Goal: Information Seeking & Learning: Learn about a topic

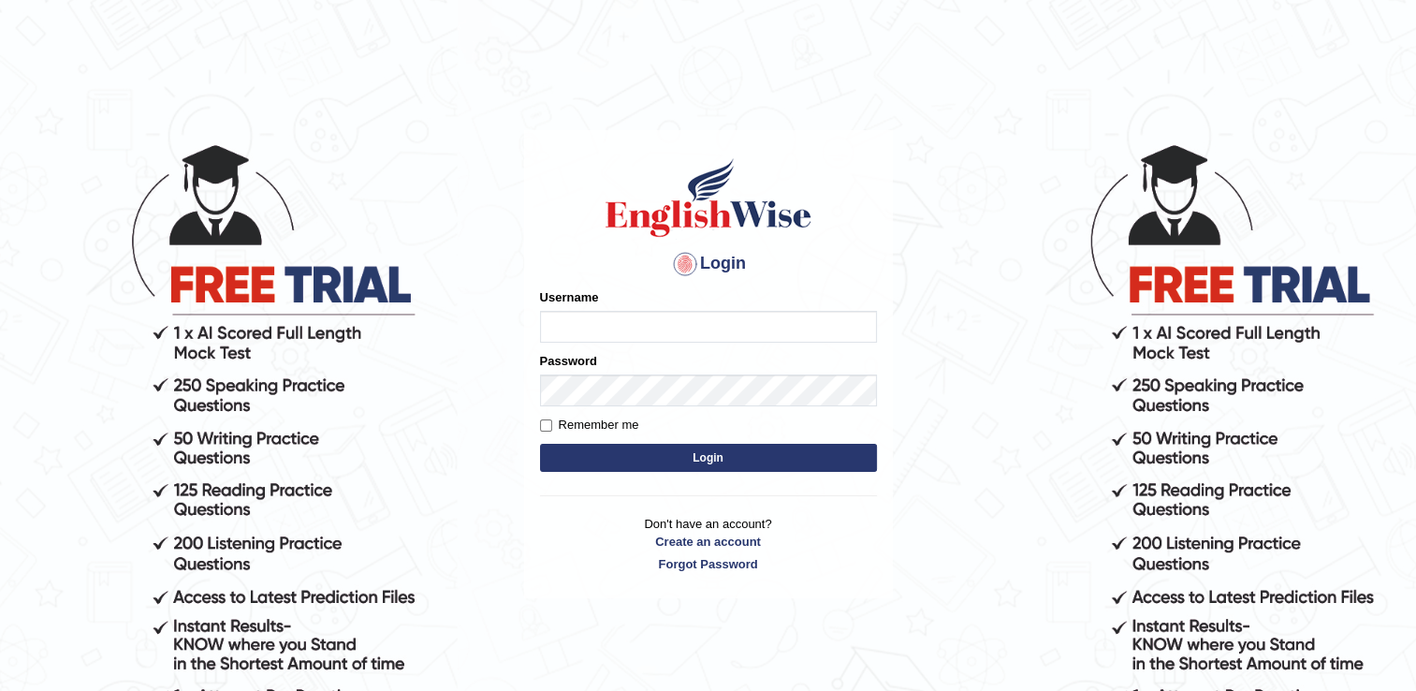
click at [564, 328] on input "Username" at bounding box center [708, 327] width 337 height 32
type input "simer_A"
click at [710, 568] on link "Forgot Password" at bounding box center [708, 564] width 337 height 18
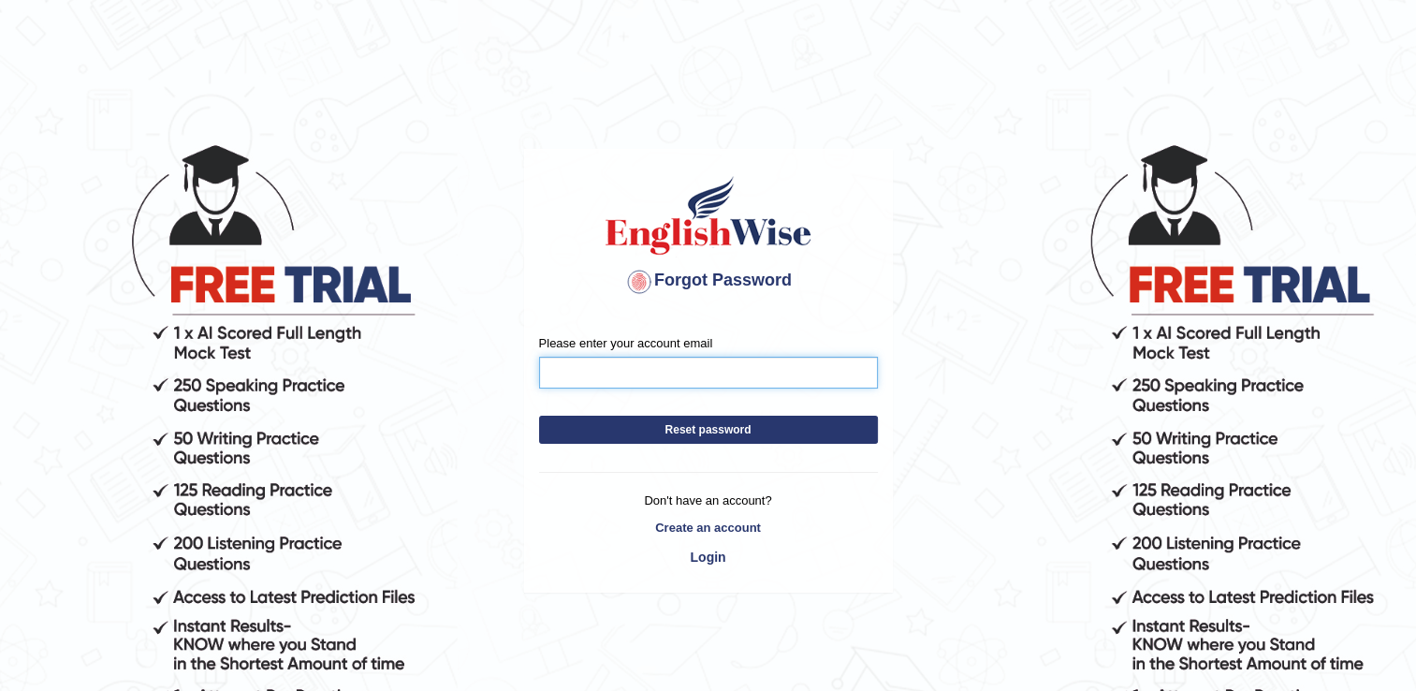
click at [613, 381] on input "Please enter your account email" at bounding box center [708, 373] width 339 height 32
type input "simiaulakh947@gmail.com"
click at [632, 428] on button "Reset password" at bounding box center [708, 430] width 339 height 28
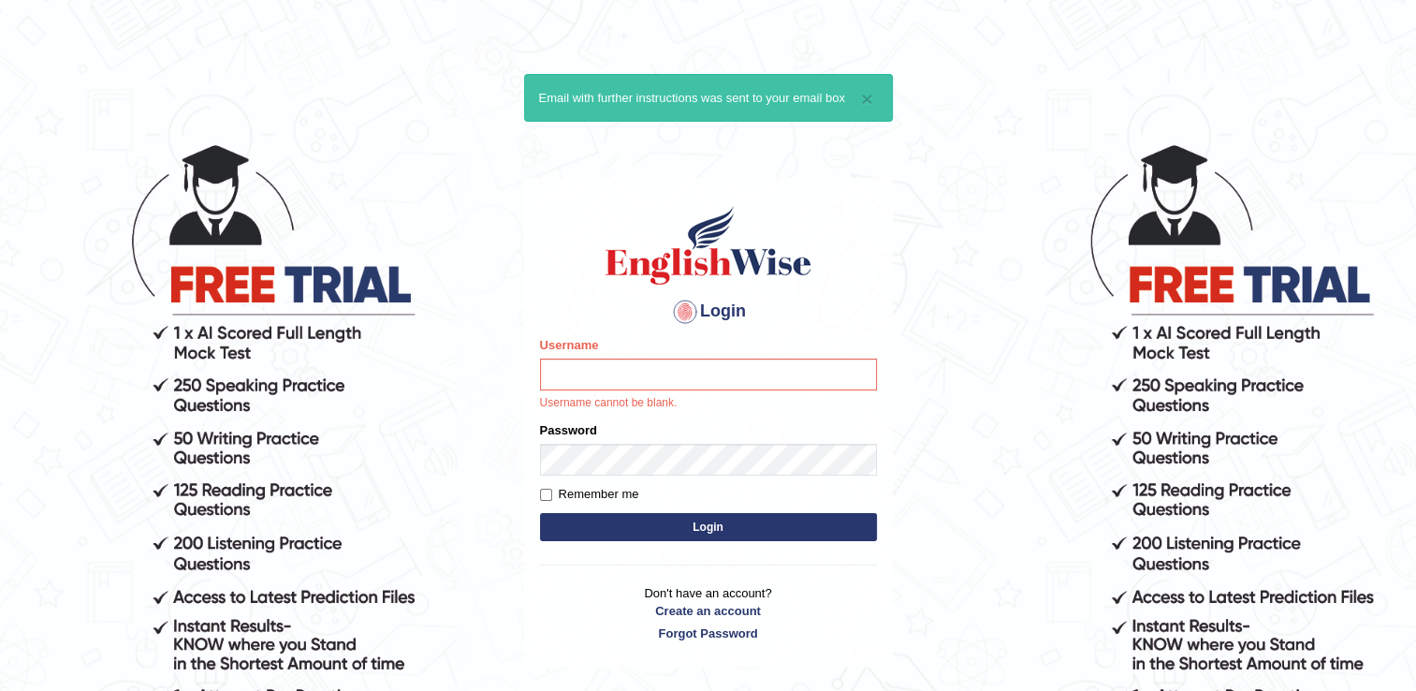
click at [889, 624] on div "Login Please fix the following errors: Username Username cannot be blank. Passw…" at bounding box center [708, 423] width 369 height 490
click at [749, 374] on input "Username" at bounding box center [708, 375] width 337 height 32
type input "simer_A"
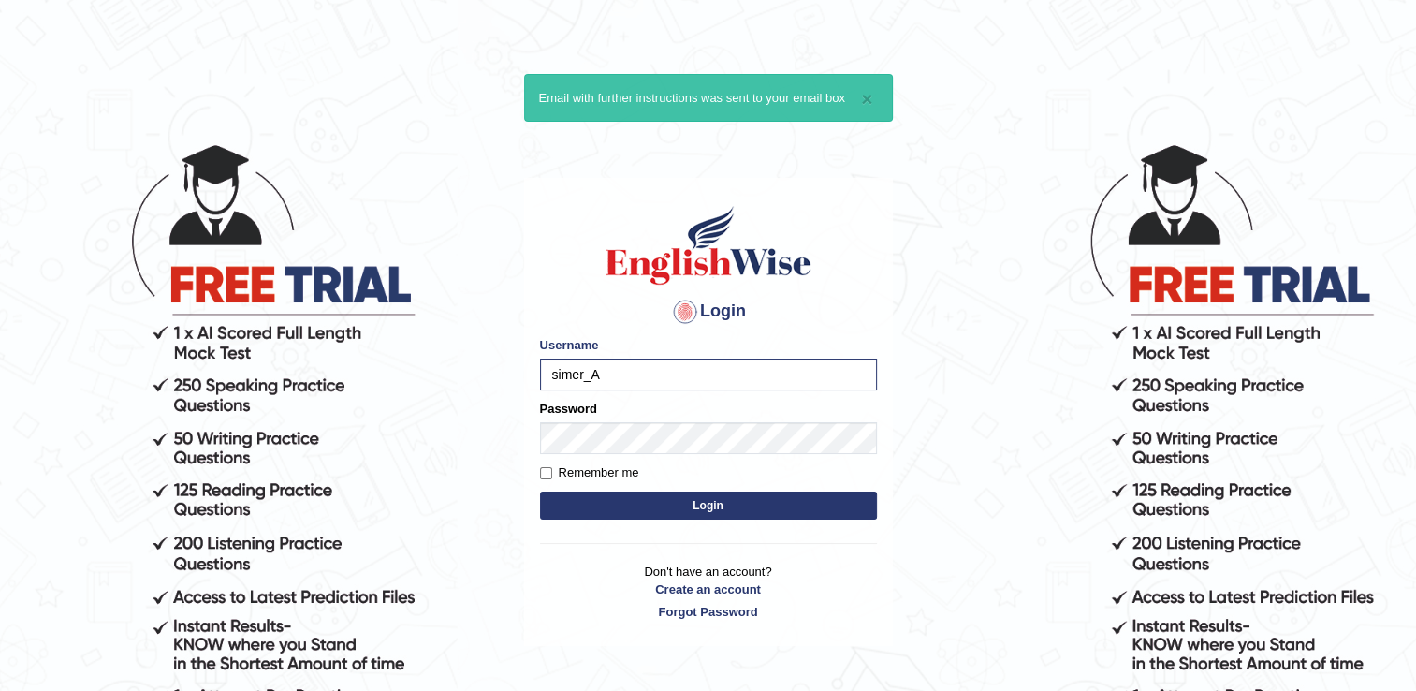
click at [609, 495] on button "Login" at bounding box center [708, 505] width 337 height 28
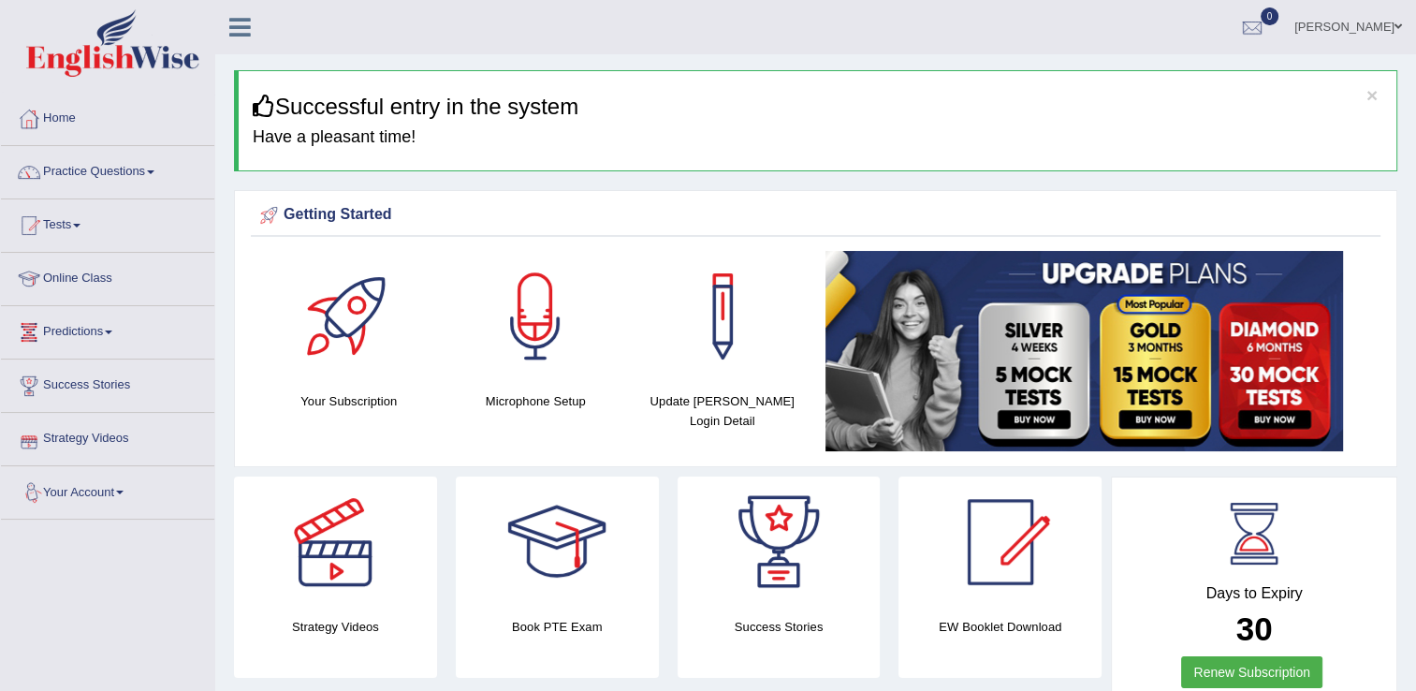
click at [100, 495] on link "Your Account" at bounding box center [107, 489] width 213 height 47
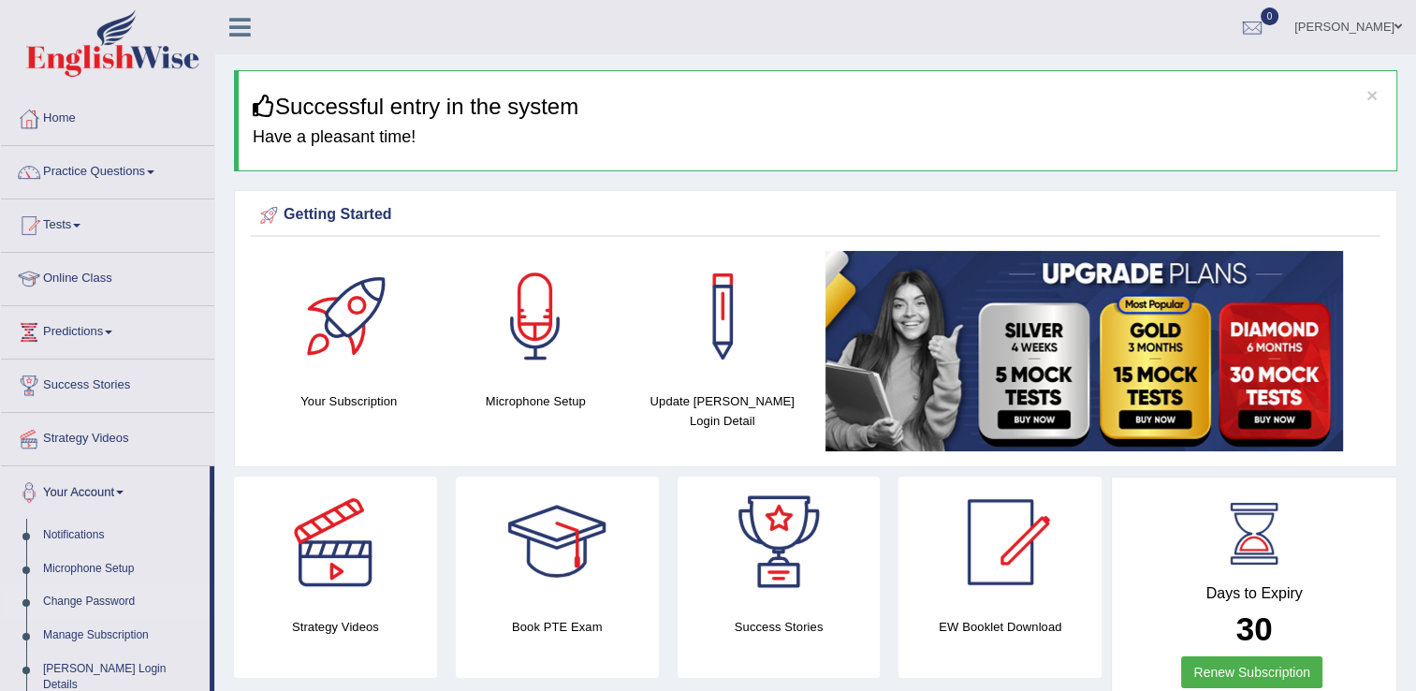
click at [104, 597] on link "Change Password" at bounding box center [122, 602] width 175 height 34
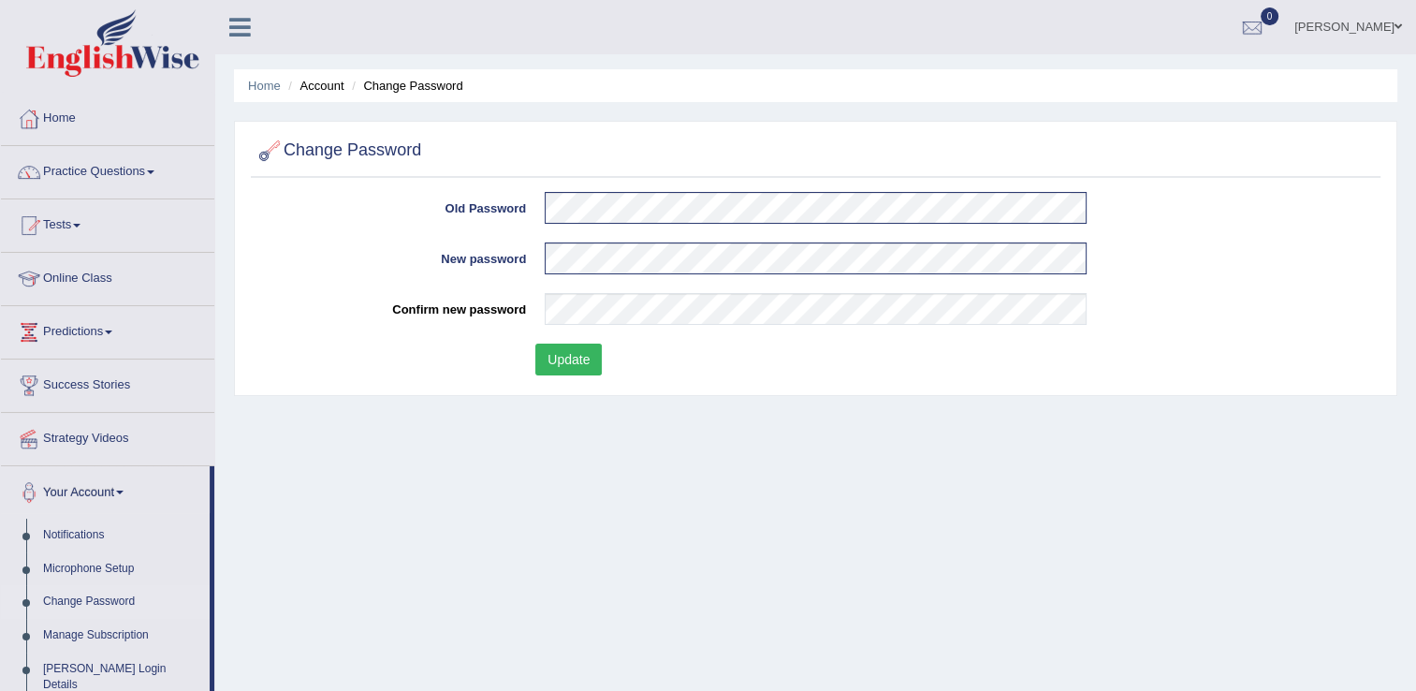
click at [569, 344] on button "Update" at bounding box center [568, 360] width 66 height 32
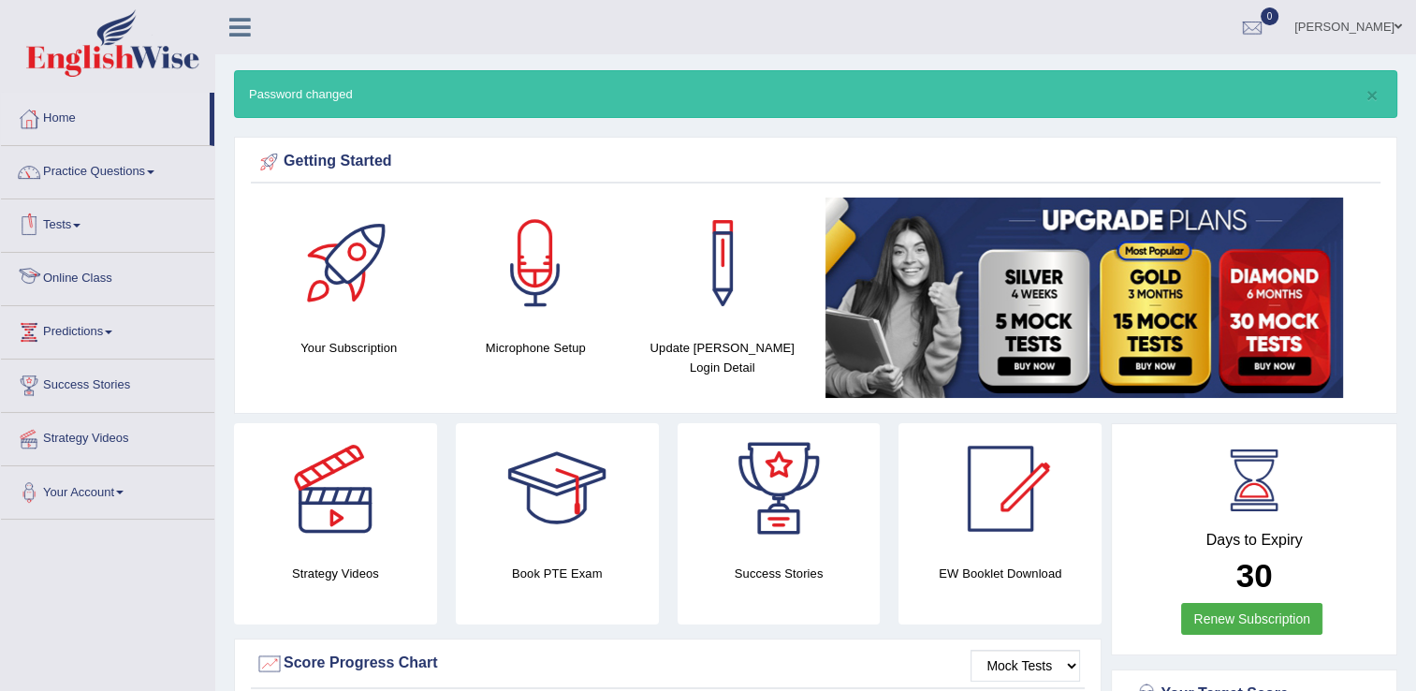
click at [109, 285] on link "Online Class" at bounding box center [107, 276] width 213 height 47
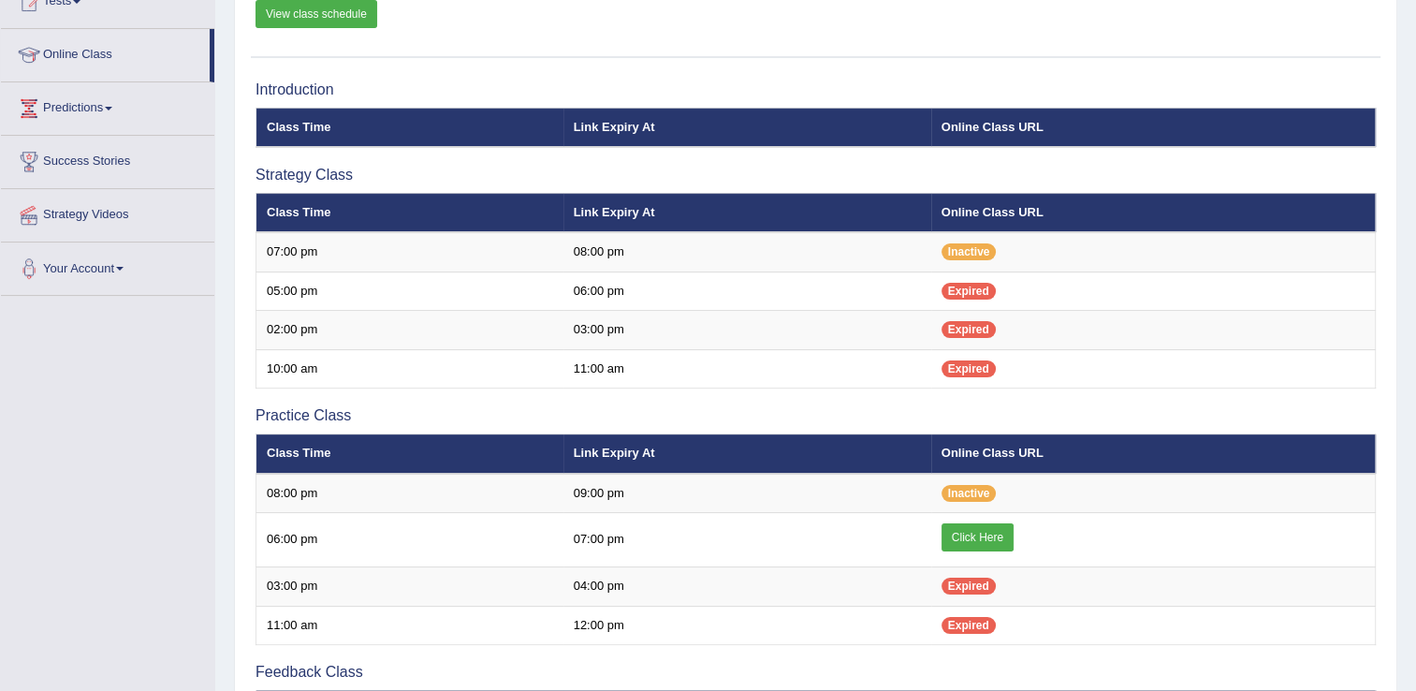
scroll to position [237, 0]
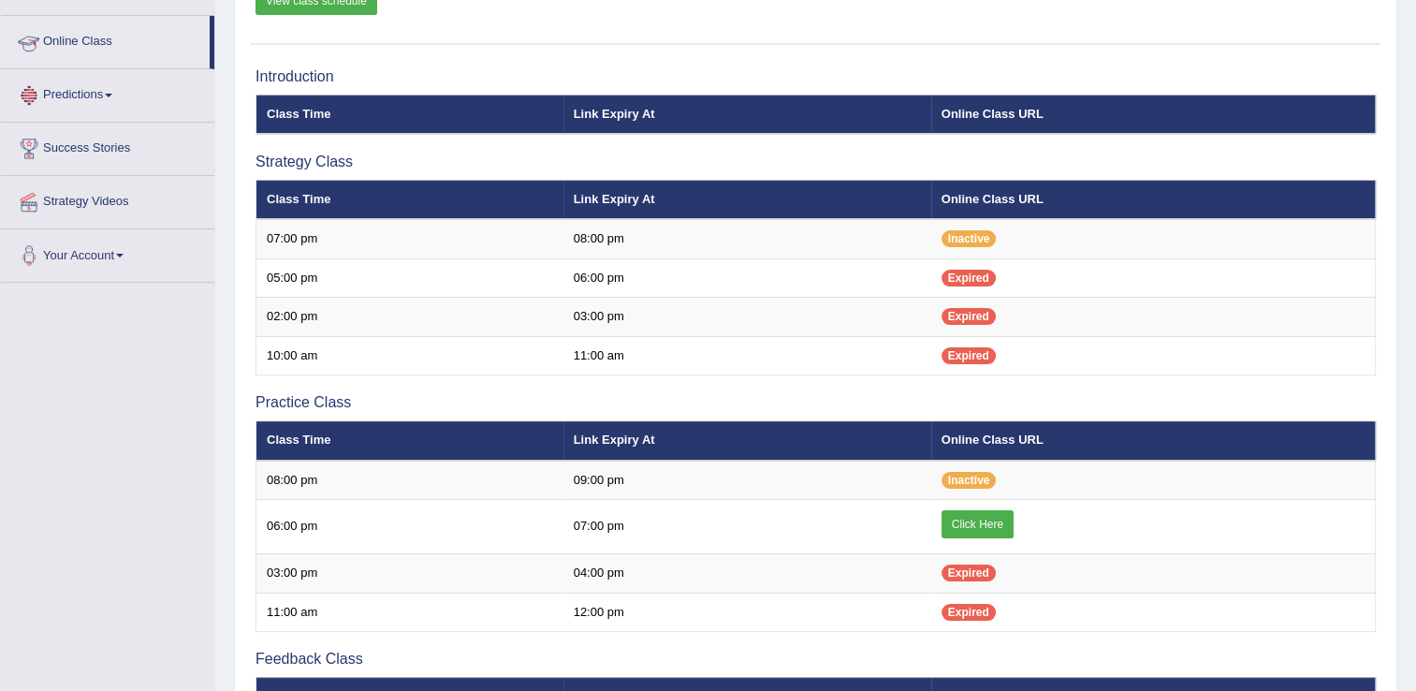
click at [84, 36] on link "Online Class" at bounding box center [105, 39] width 209 height 47
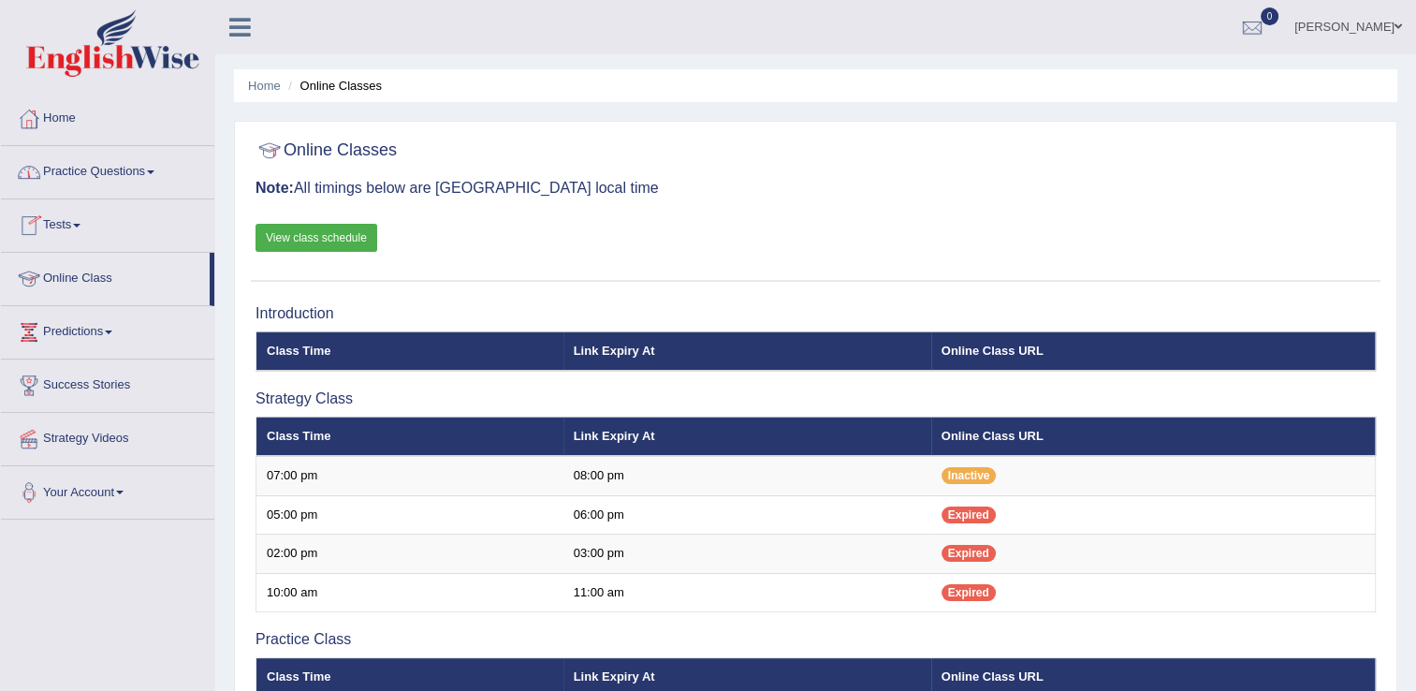
click at [95, 264] on link "Online Class" at bounding box center [105, 276] width 209 height 47
click at [95, 271] on link "Online Class" at bounding box center [105, 276] width 209 height 47
click at [91, 268] on link "Online Class" at bounding box center [105, 276] width 209 height 47
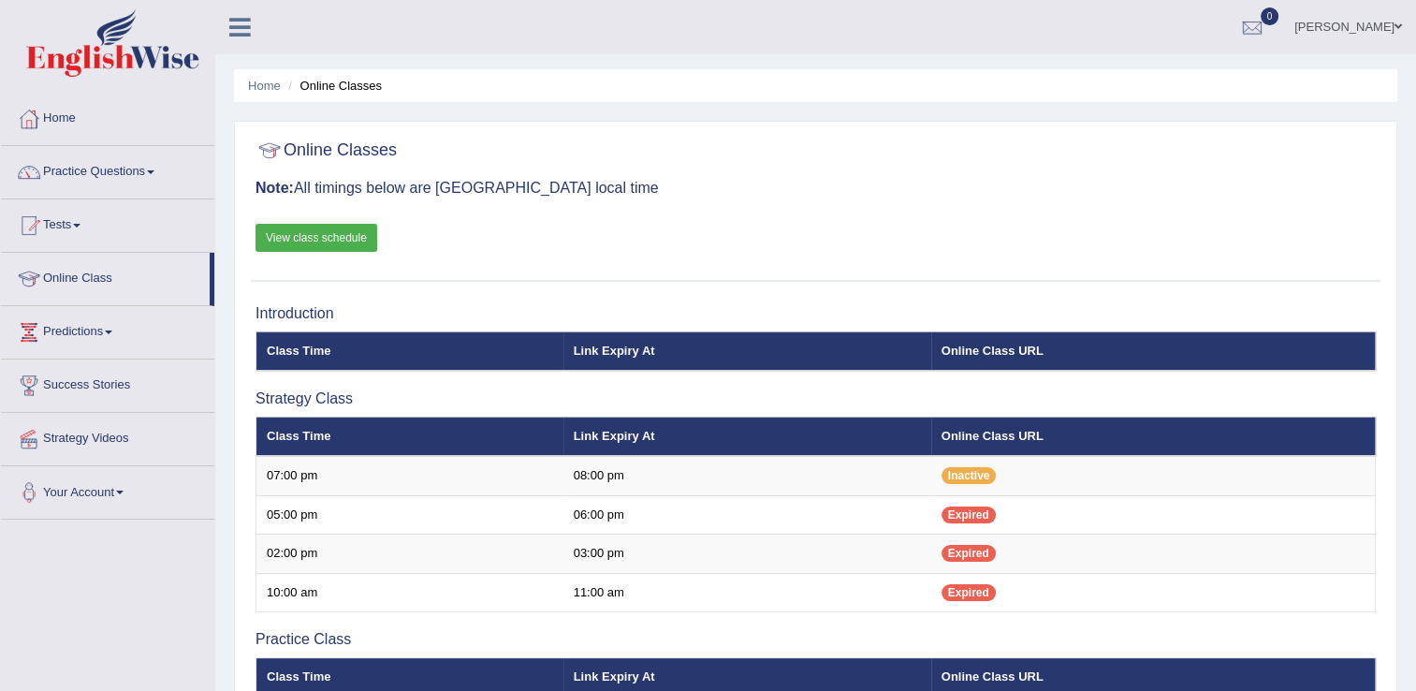
click at [91, 268] on link "Online Class" at bounding box center [105, 276] width 209 height 47
drag, startPoint x: 0, startPoint y: 0, endPoint x: 91, endPoint y: 268, distance: 282.7
click at [91, 268] on link "Online Class" at bounding box center [105, 276] width 209 height 47
drag, startPoint x: 0, startPoint y: 0, endPoint x: 91, endPoint y: 268, distance: 282.7
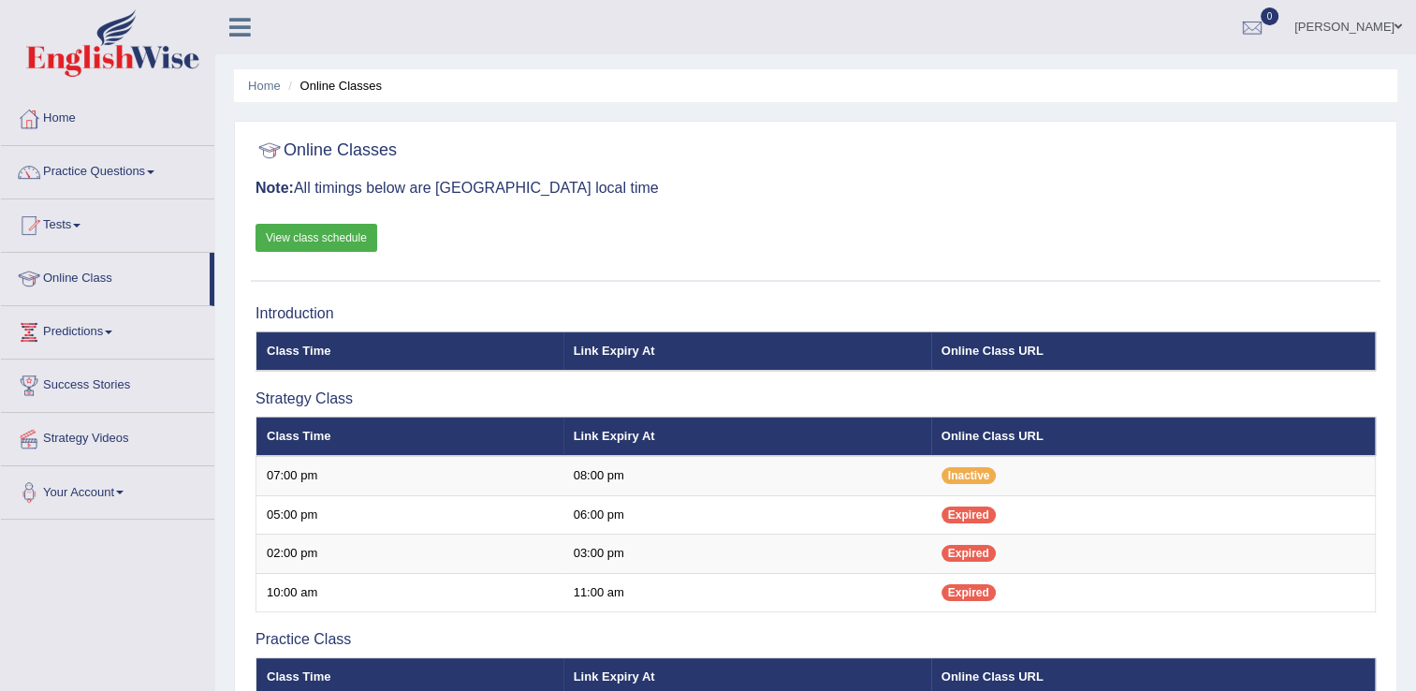
click at [91, 268] on link "Online Class" at bounding box center [105, 276] width 209 height 47
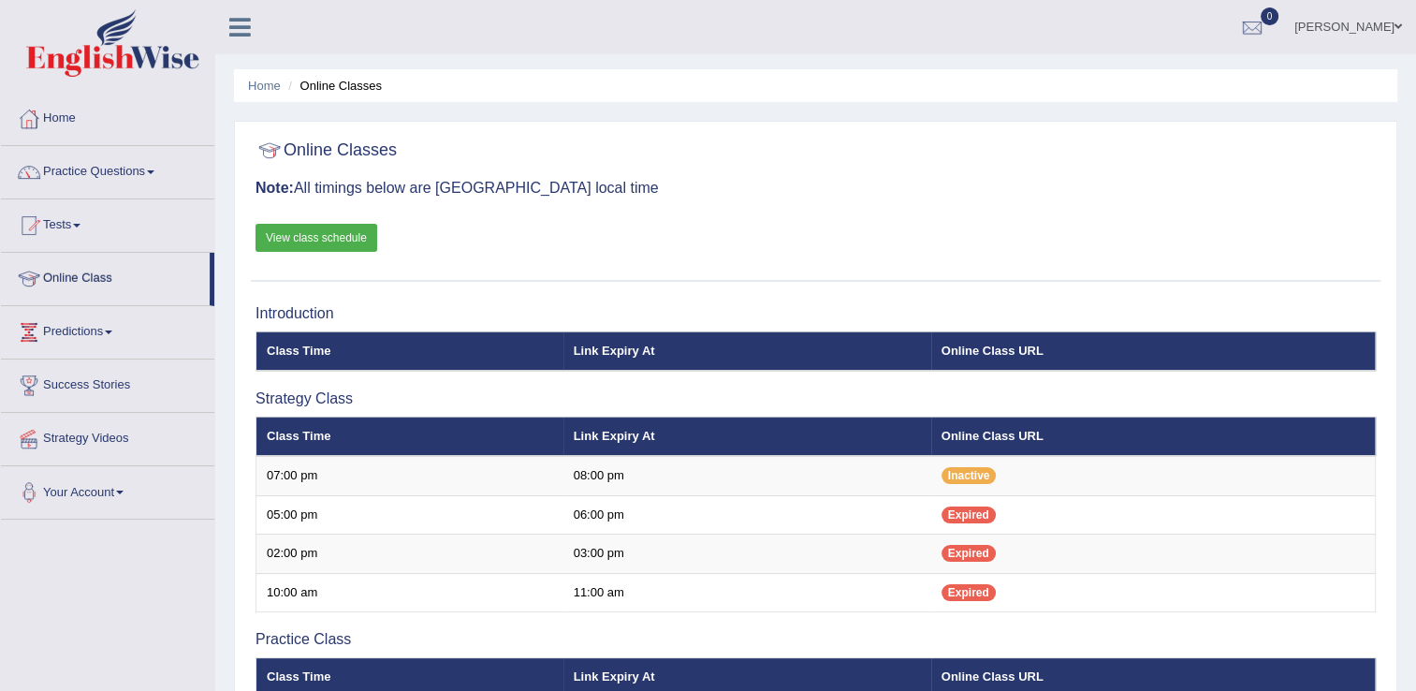
drag, startPoint x: 0, startPoint y: 0, endPoint x: 91, endPoint y: 268, distance: 282.7
click at [91, 268] on link "Online Class" at bounding box center [105, 276] width 209 height 47
drag, startPoint x: 0, startPoint y: 0, endPoint x: 91, endPoint y: 268, distance: 282.7
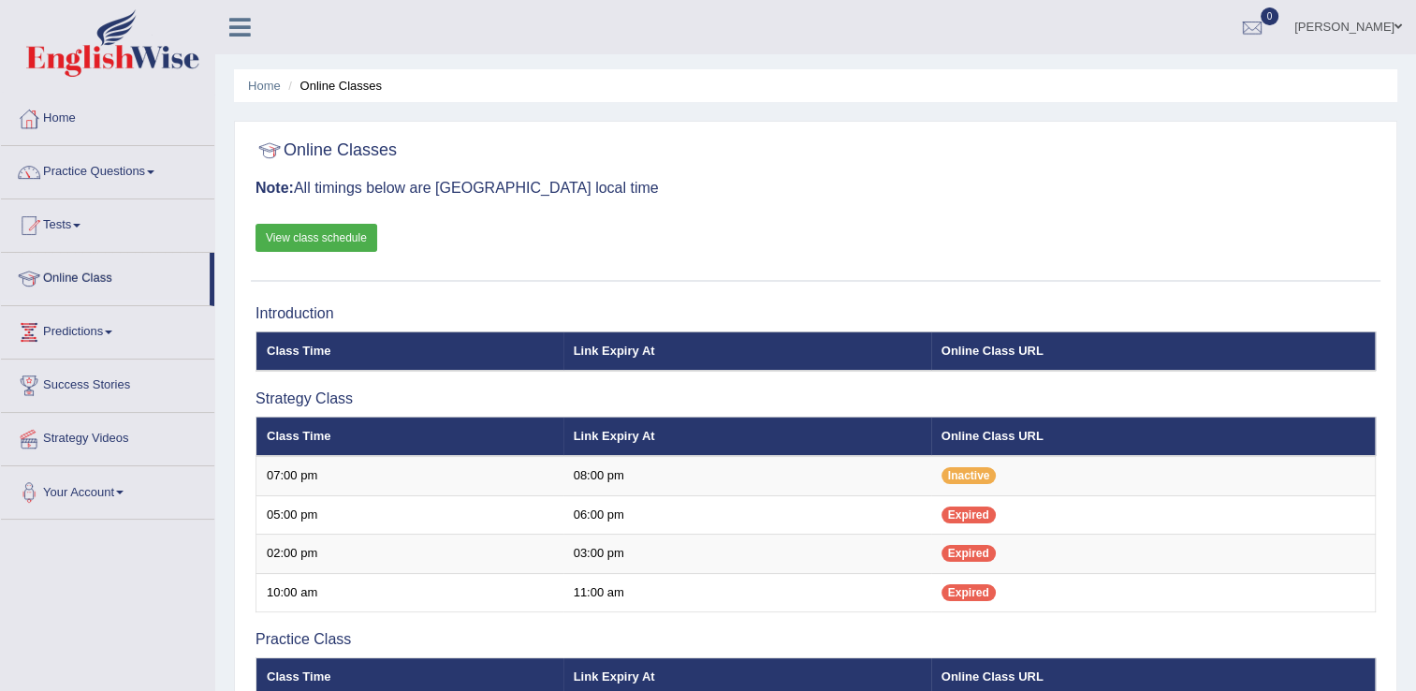
click at [91, 268] on link "Online Class" at bounding box center [105, 276] width 209 height 47
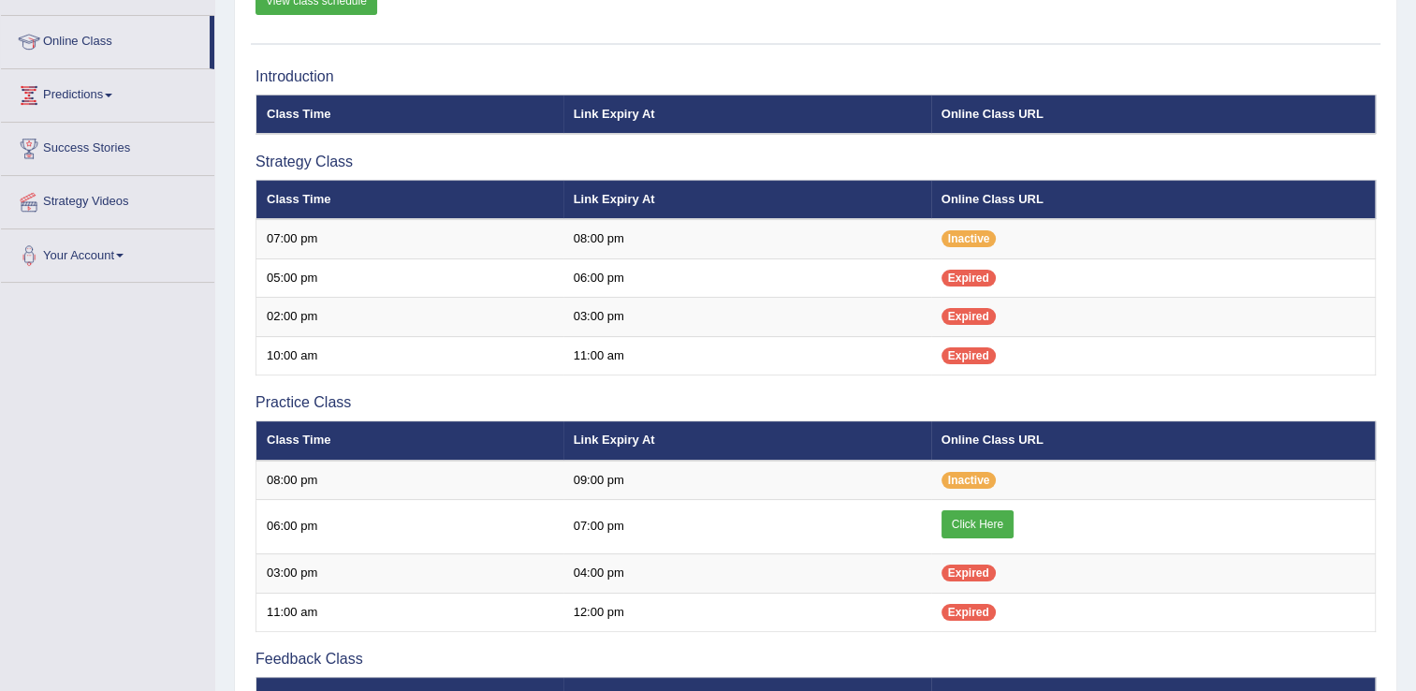
scroll to position [274, 0]
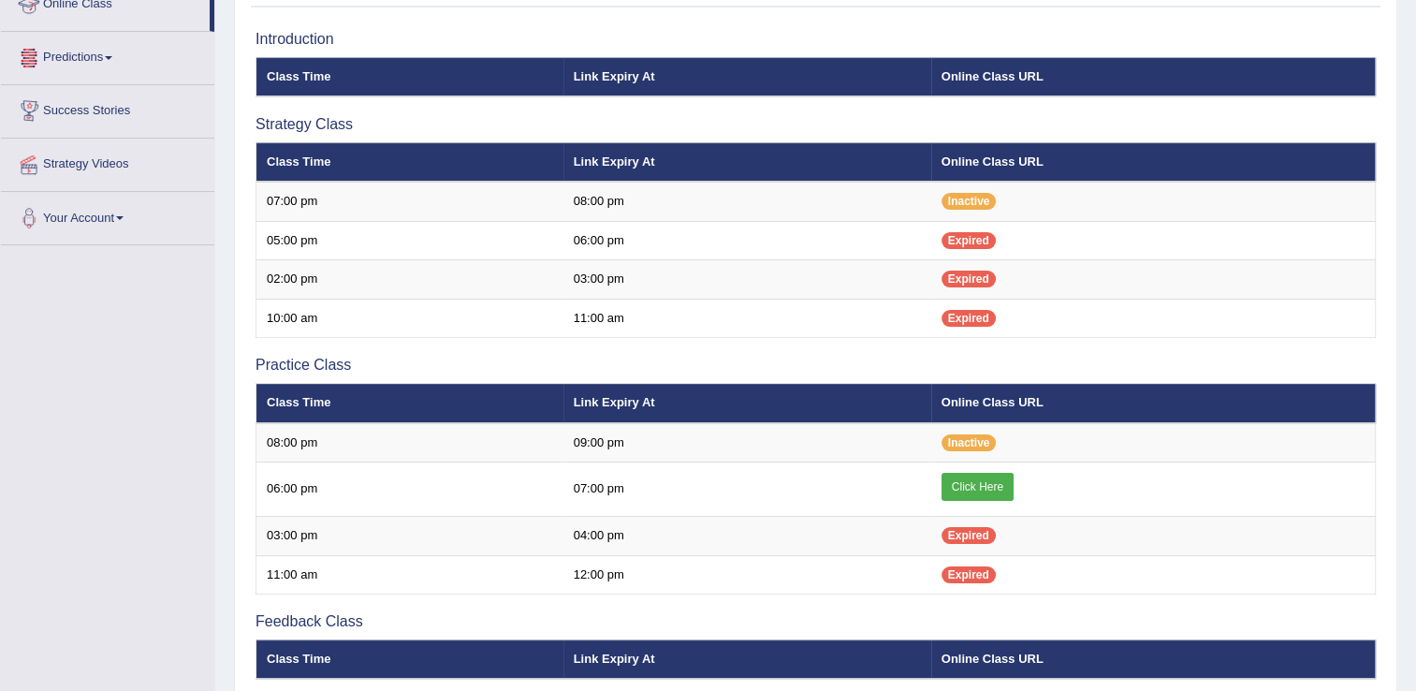
click at [103, 5] on link "Online Class" at bounding box center [105, 1] width 209 height 47
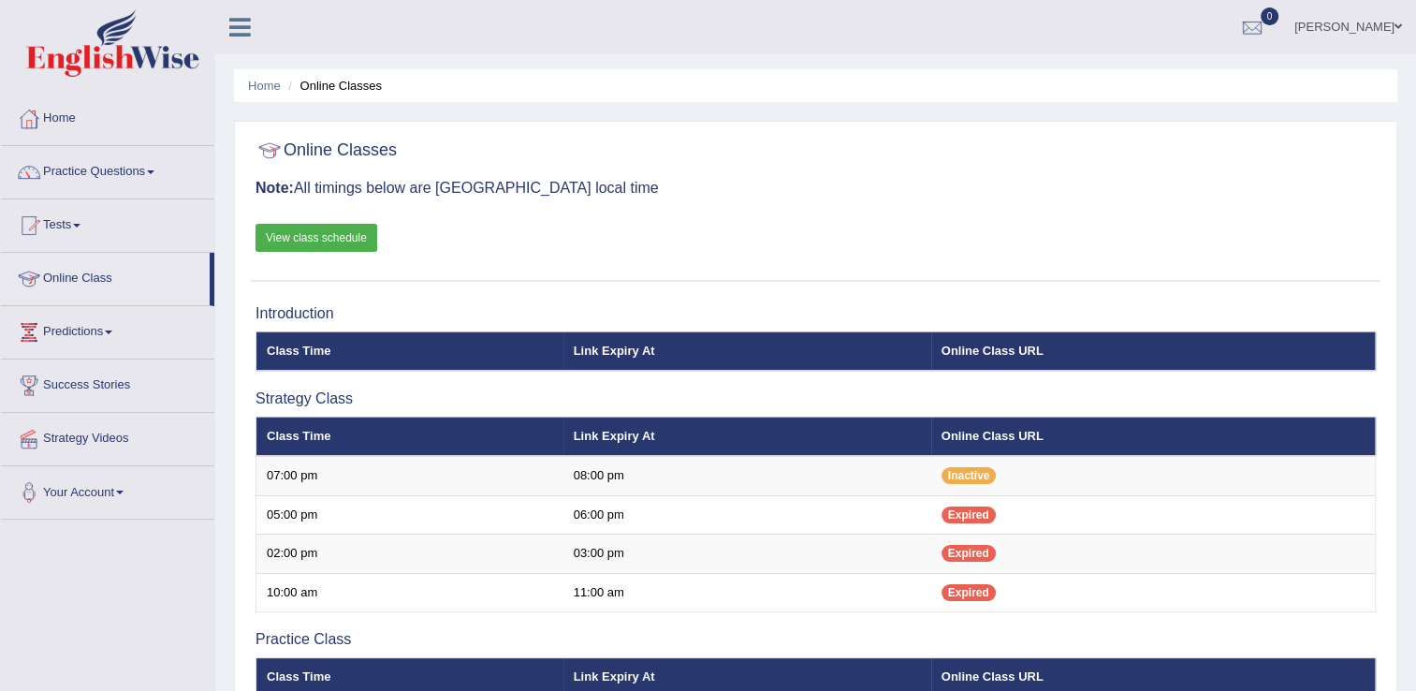
click at [110, 280] on link "Online Class" at bounding box center [105, 276] width 209 height 47
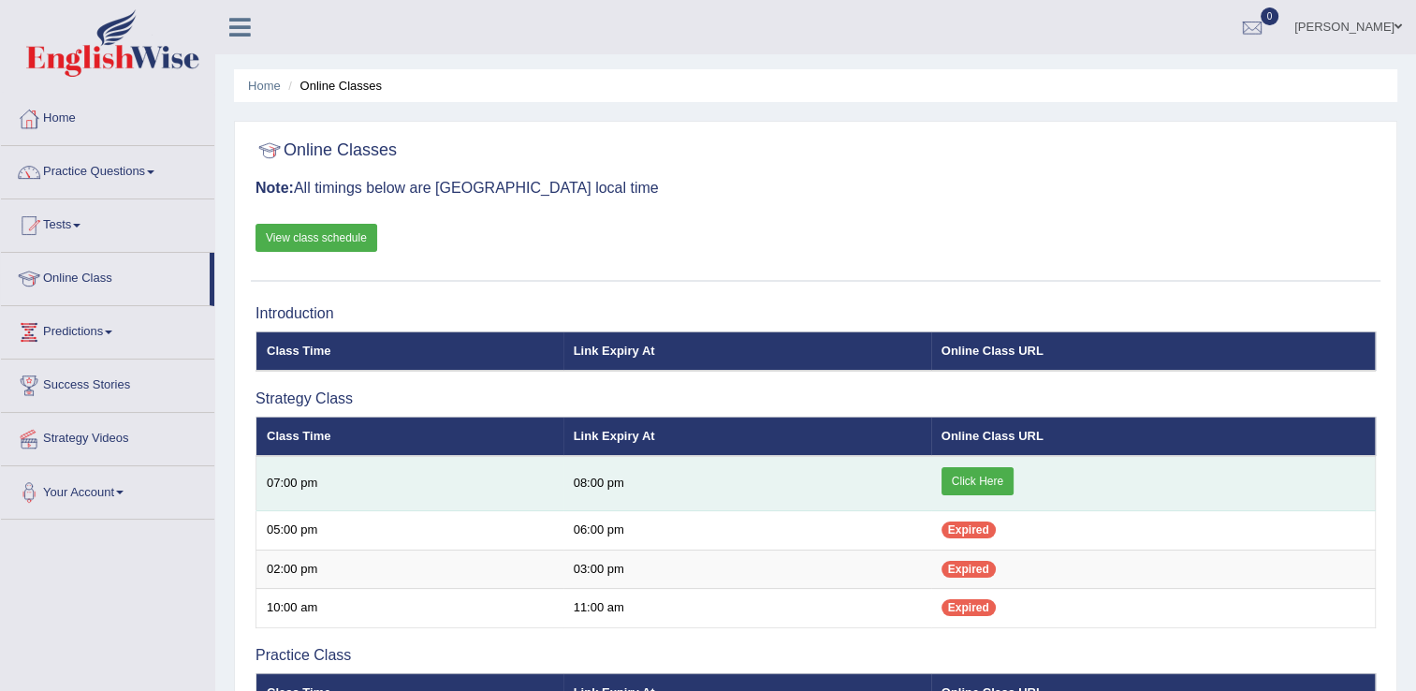
click at [964, 482] on link "Click Here" at bounding box center [978, 481] width 72 height 28
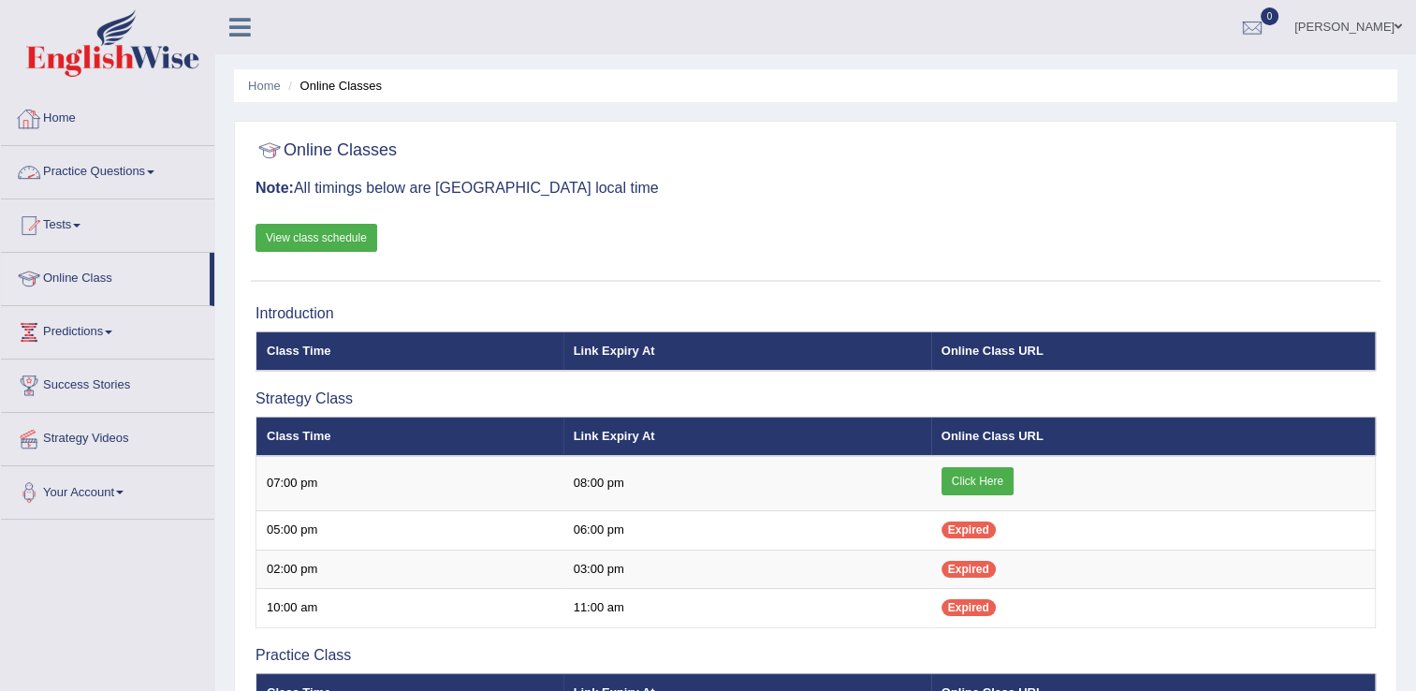
click at [130, 166] on link "Practice Questions" at bounding box center [107, 169] width 213 height 47
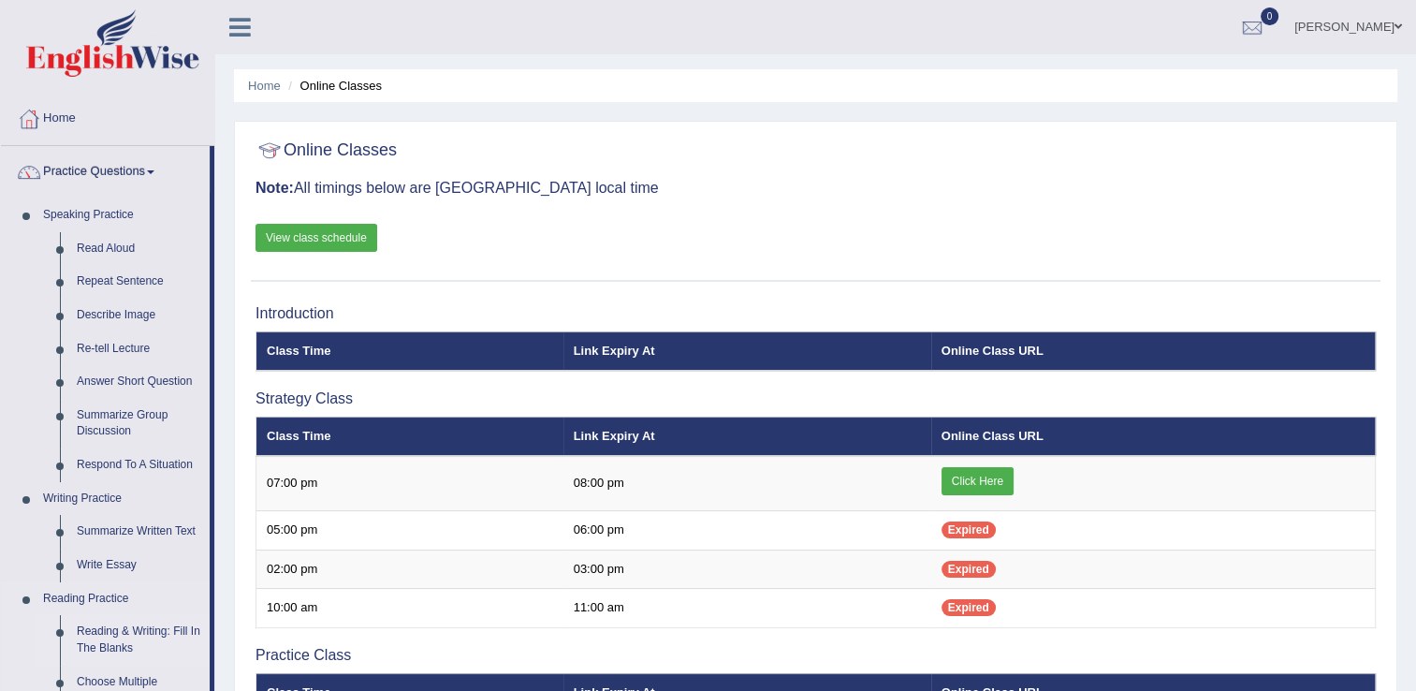
click at [109, 635] on link "Reading & Writing: Fill In The Blanks" at bounding box center [138, 640] width 141 height 50
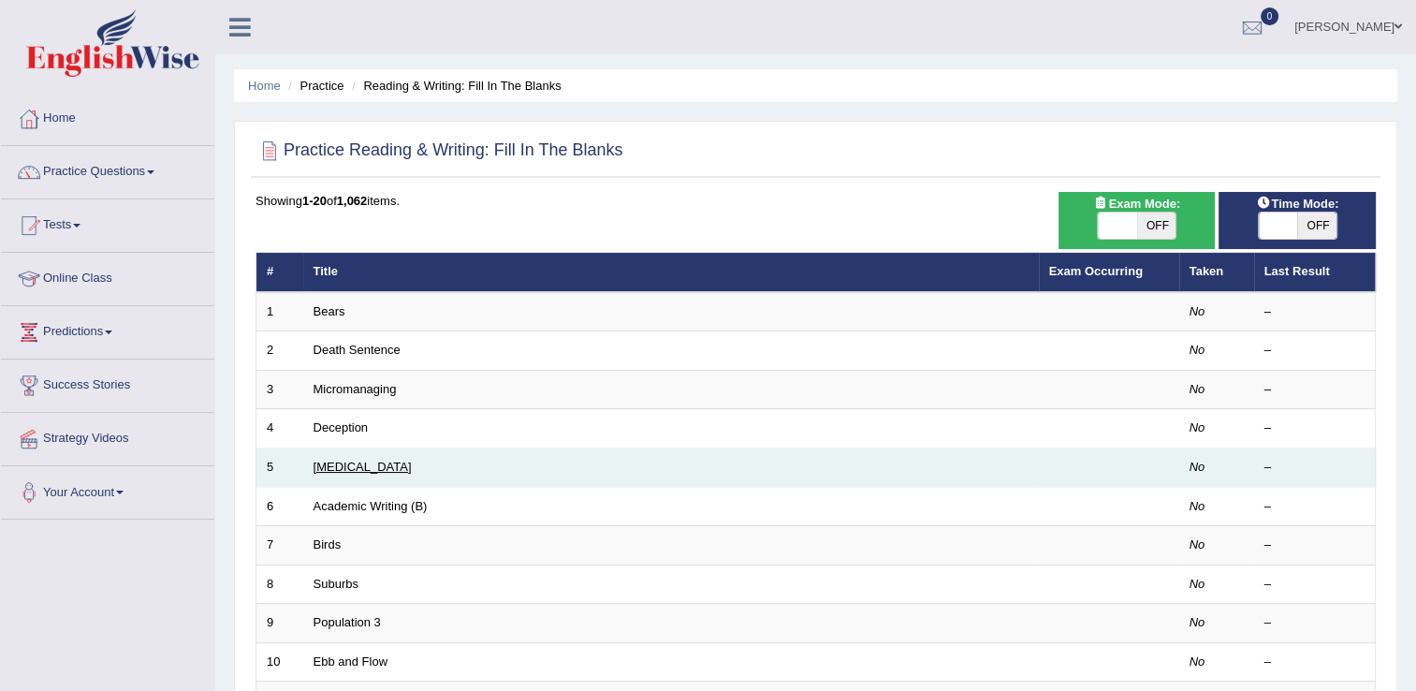
click at [344, 472] on link "[MEDICAL_DATA]" at bounding box center [363, 467] width 98 height 14
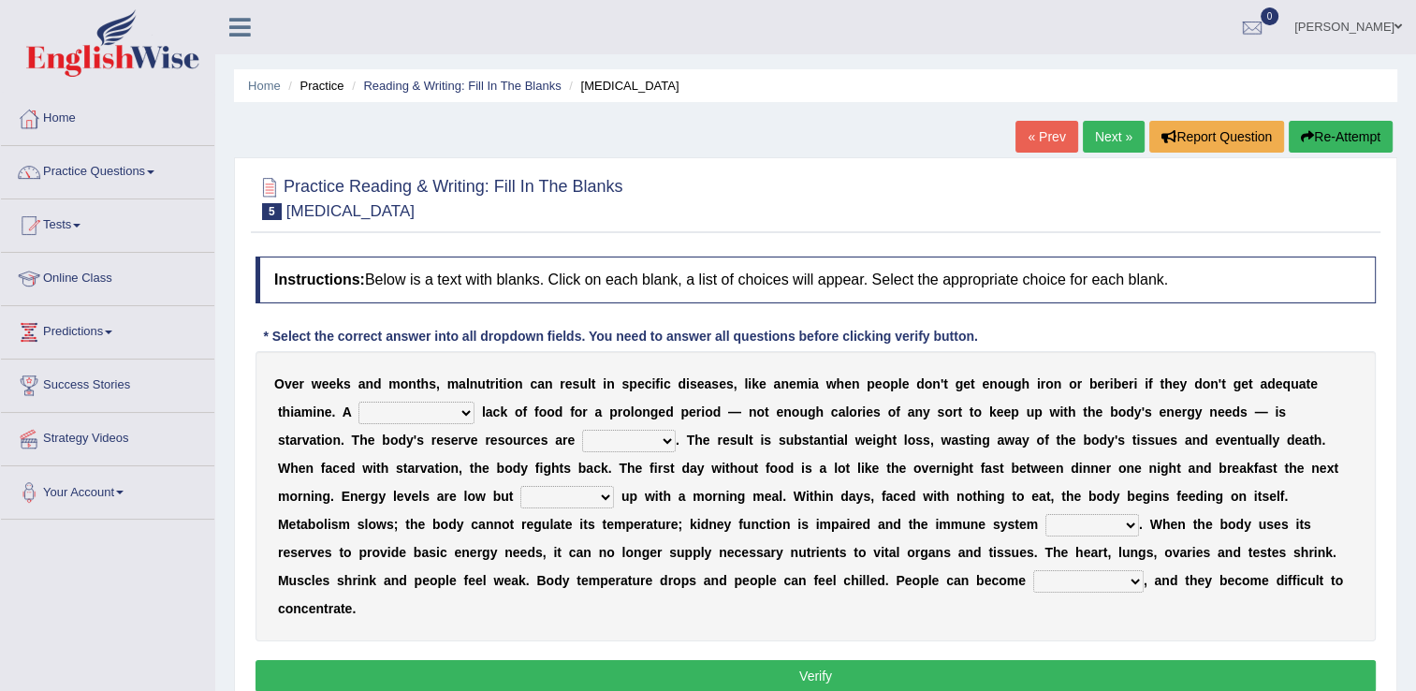
click at [370, 413] on select "severe distinguishing proper distinctive" at bounding box center [417, 413] width 116 height 22
select select "severe"
click at [359, 402] on select "severe distinguishing proper distinctive" at bounding box center [417, 413] width 116 height 22
click at [582, 438] on select "obsoleted depleted pelleted deleted" at bounding box center [629, 441] width 94 height 22
select select "depleted"
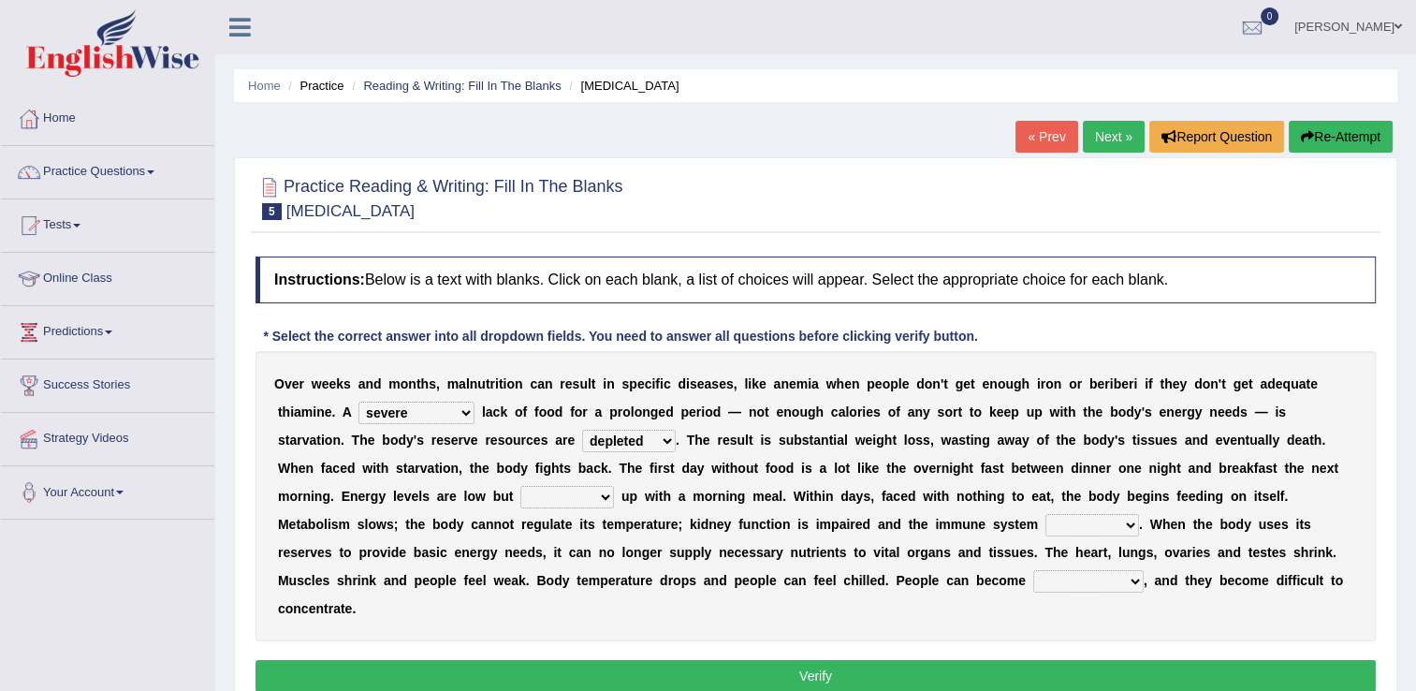
click at [582, 430] on select "obsoleted depleted pelleted deleted" at bounding box center [629, 441] width 94 height 22
click at [622, 489] on b at bounding box center [617, 496] width 7 height 15
click at [614, 486] on select "feed come chill pick" at bounding box center [567, 497] width 94 height 22
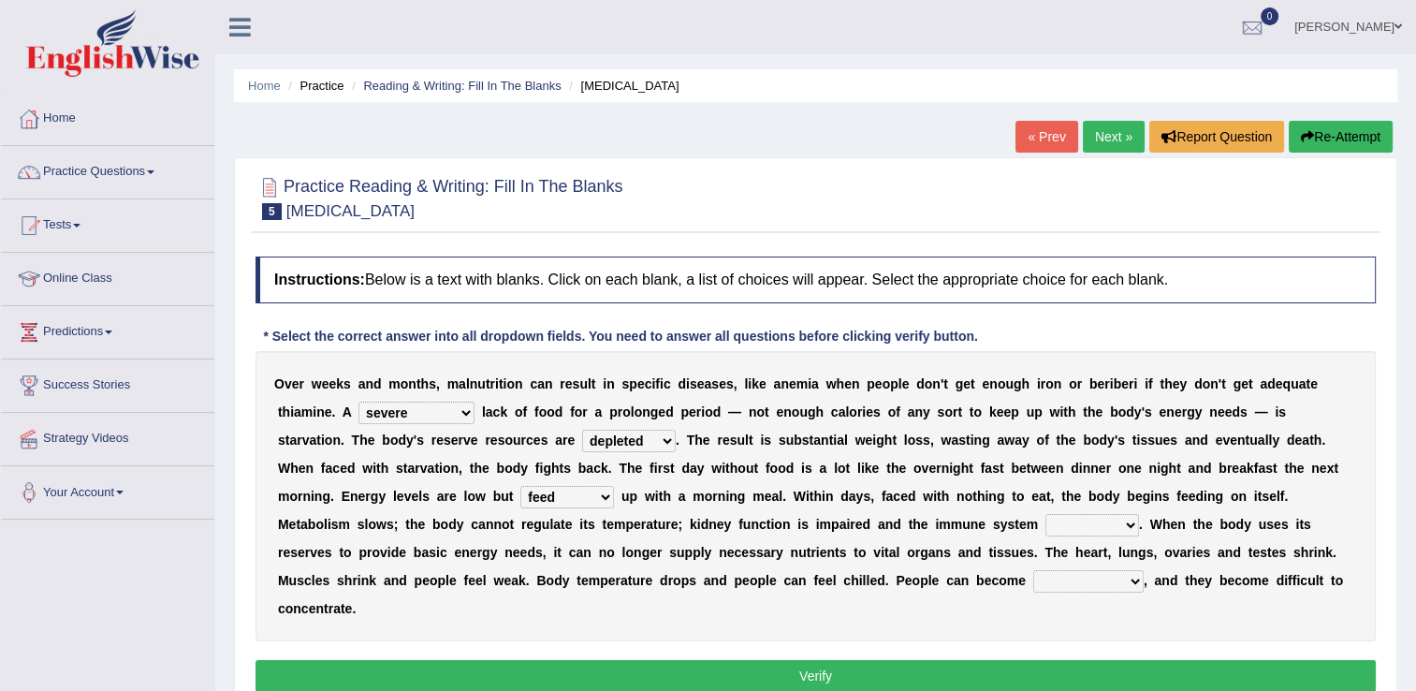
click at [614, 486] on select "feed come chill pick" at bounding box center [567, 497] width 94 height 22
select select "pick"
click at [614, 486] on select "feed come chill pick" at bounding box center [567, 497] width 94 height 22
click at [1046, 520] on select "deepens deafens weakens surpasses" at bounding box center [1093, 525] width 94 height 22
select select "weakens"
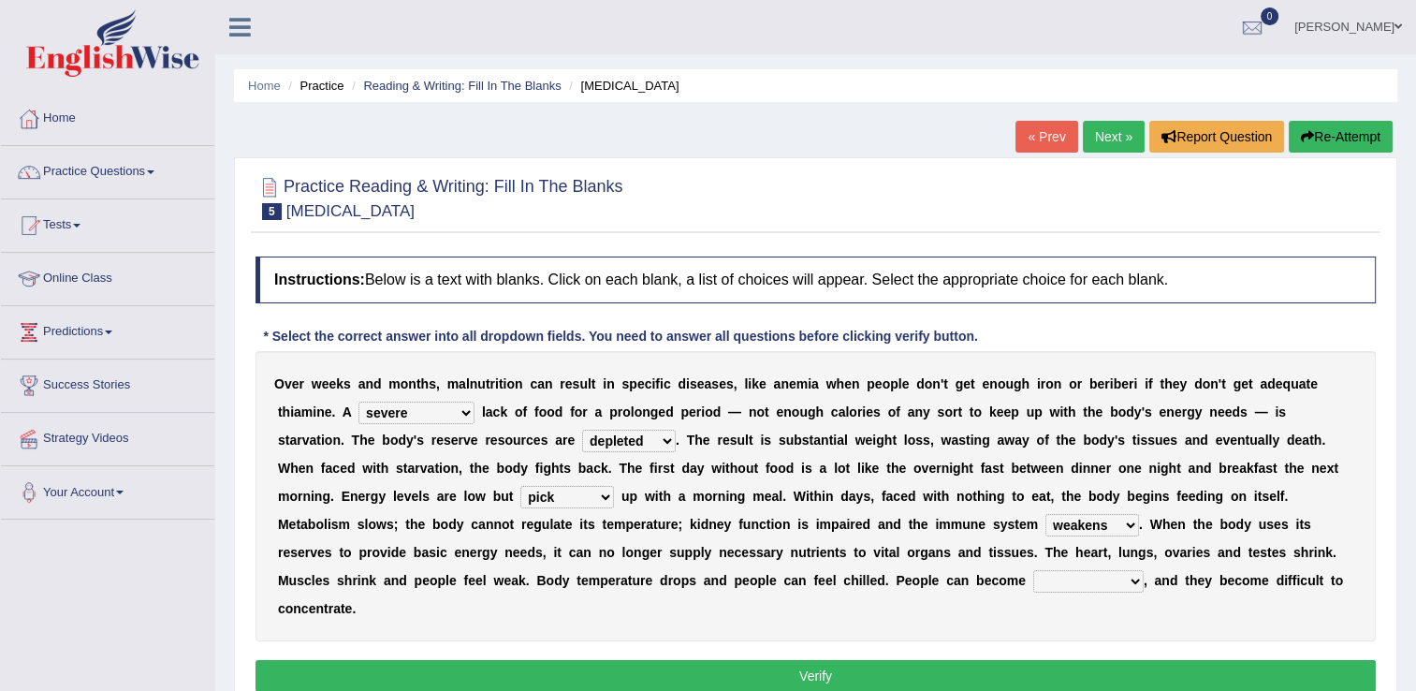
click at [1046, 514] on select "deepens deafens weakens surpasses" at bounding box center [1093, 525] width 94 height 22
click at [1033, 579] on select "irritable commutable indisputable transportable" at bounding box center [1088, 581] width 110 height 22
select select "irritable"
click at [1033, 570] on select "irritable commutable indisputable transportable" at bounding box center [1088, 581] width 110 height 22
